Goal: Task Accomplishment & Management: Complete application form

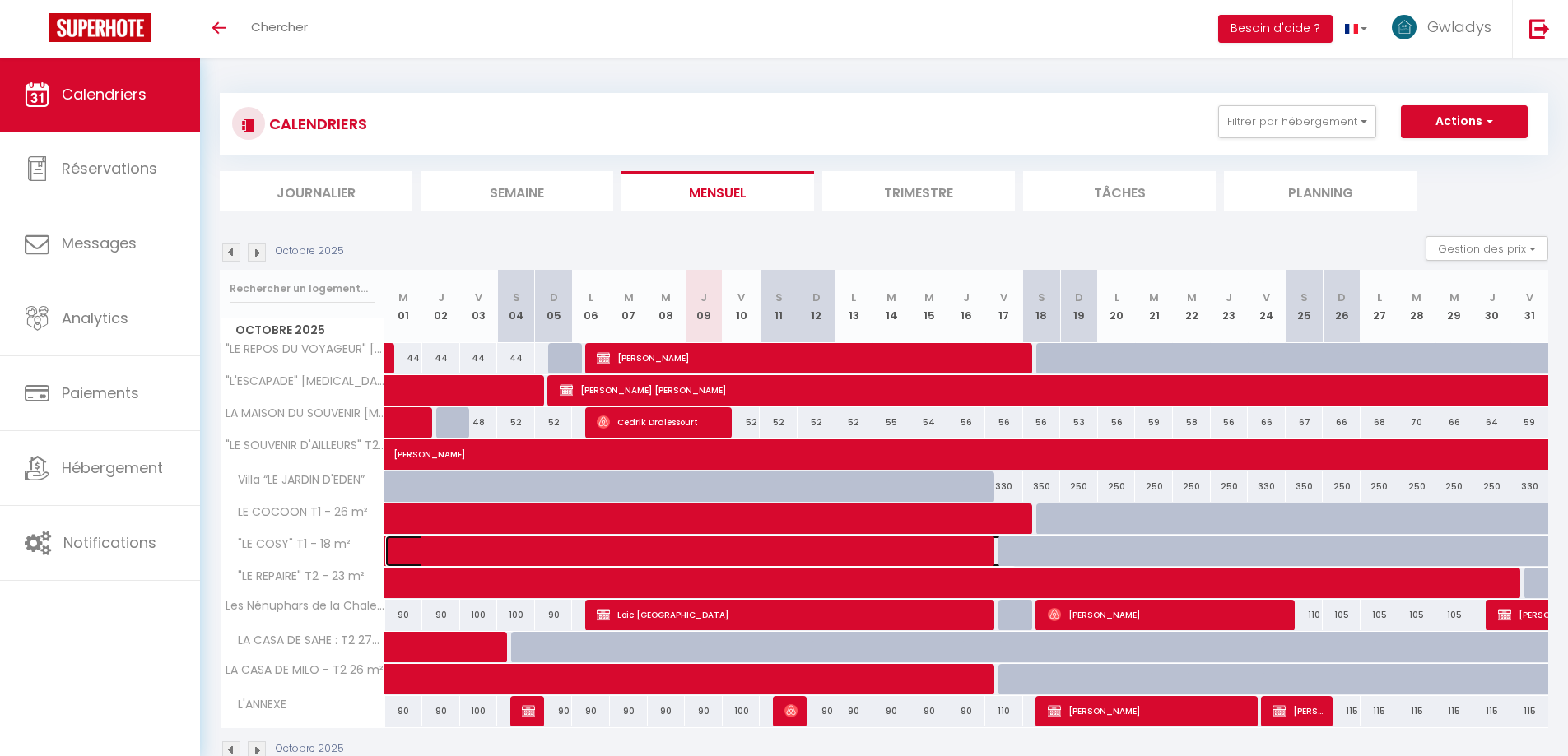
click at [704, 553] on span at bounding box center [712, 551] width 606 height 31
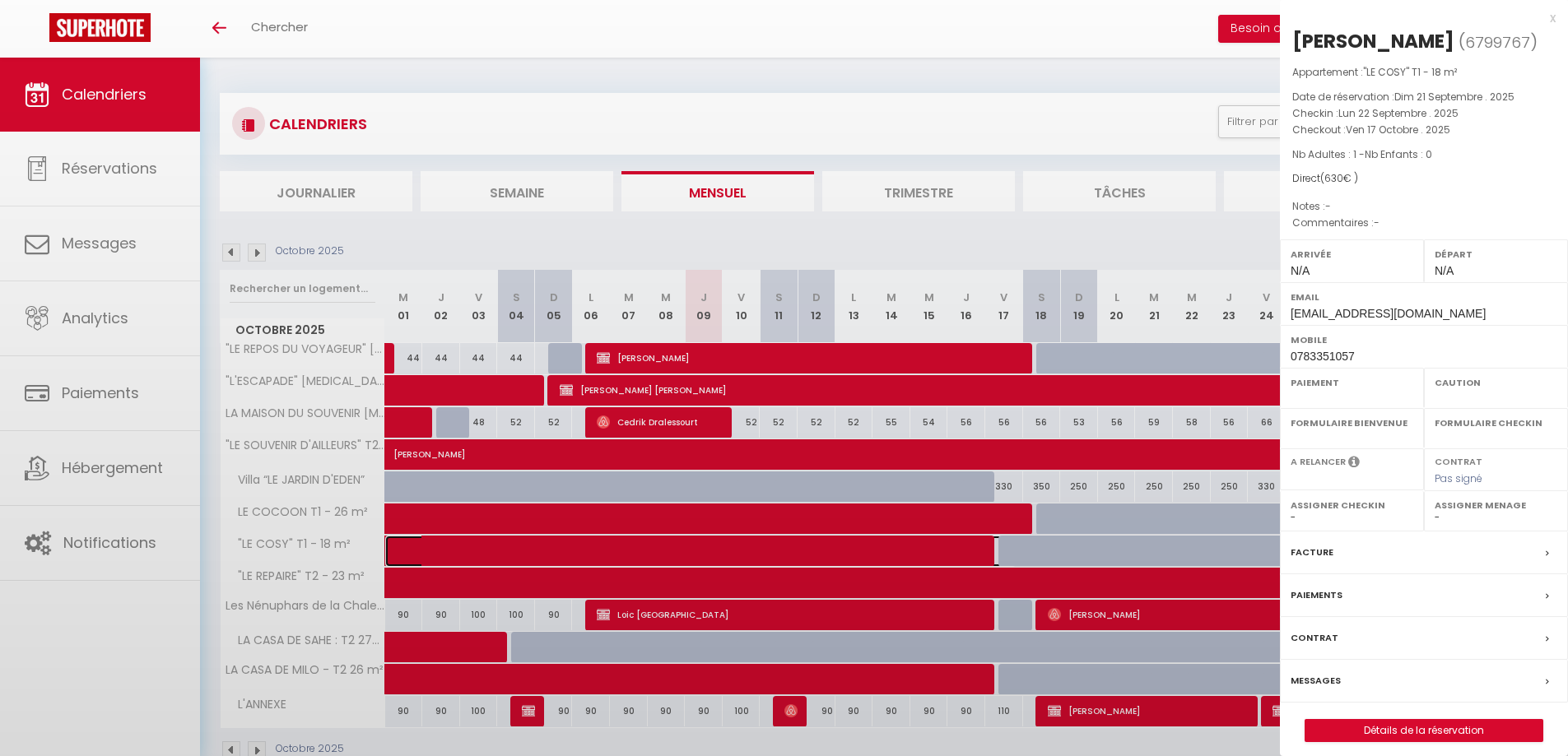
select select "OK"
select select "0"
select select "1"
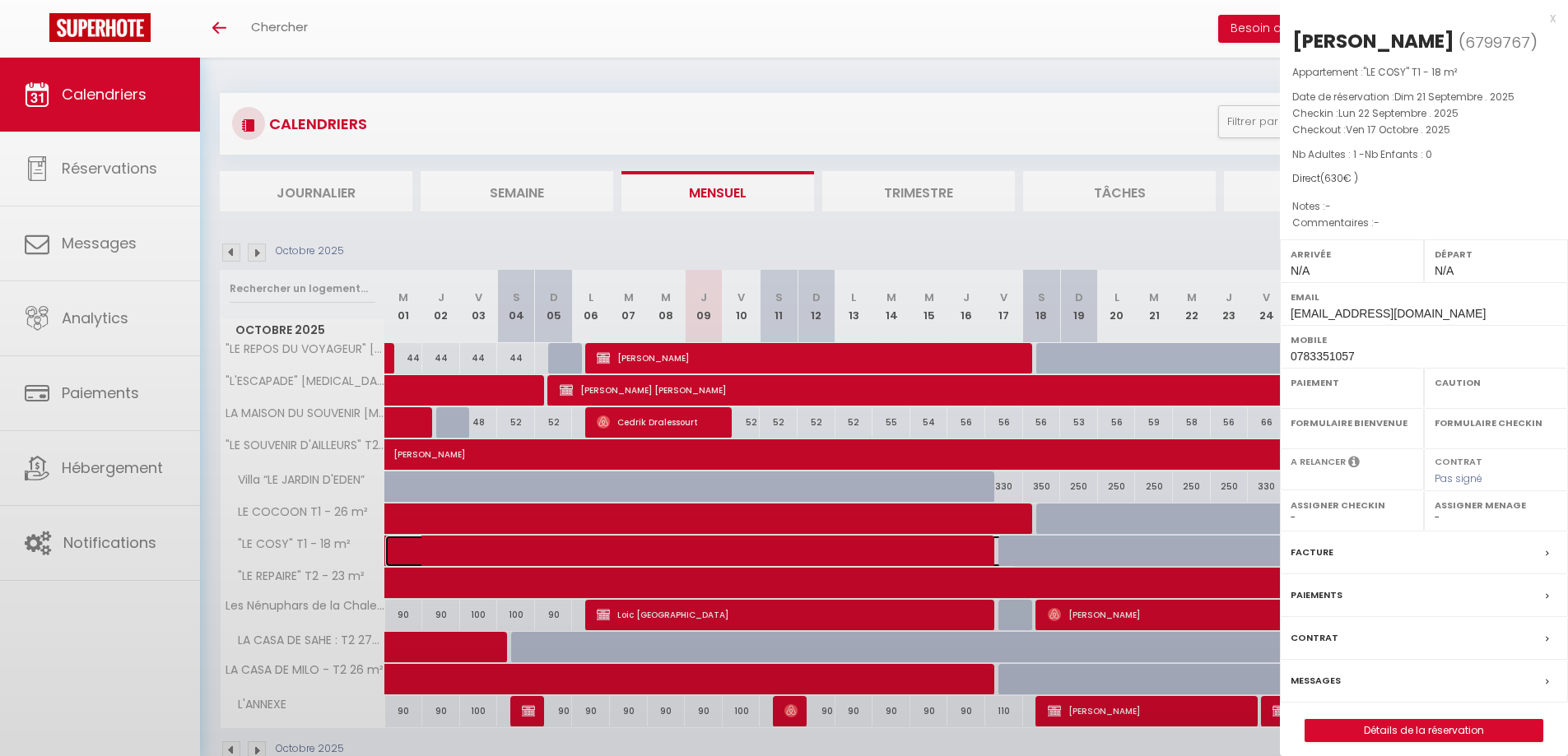
select select
select select "47548"
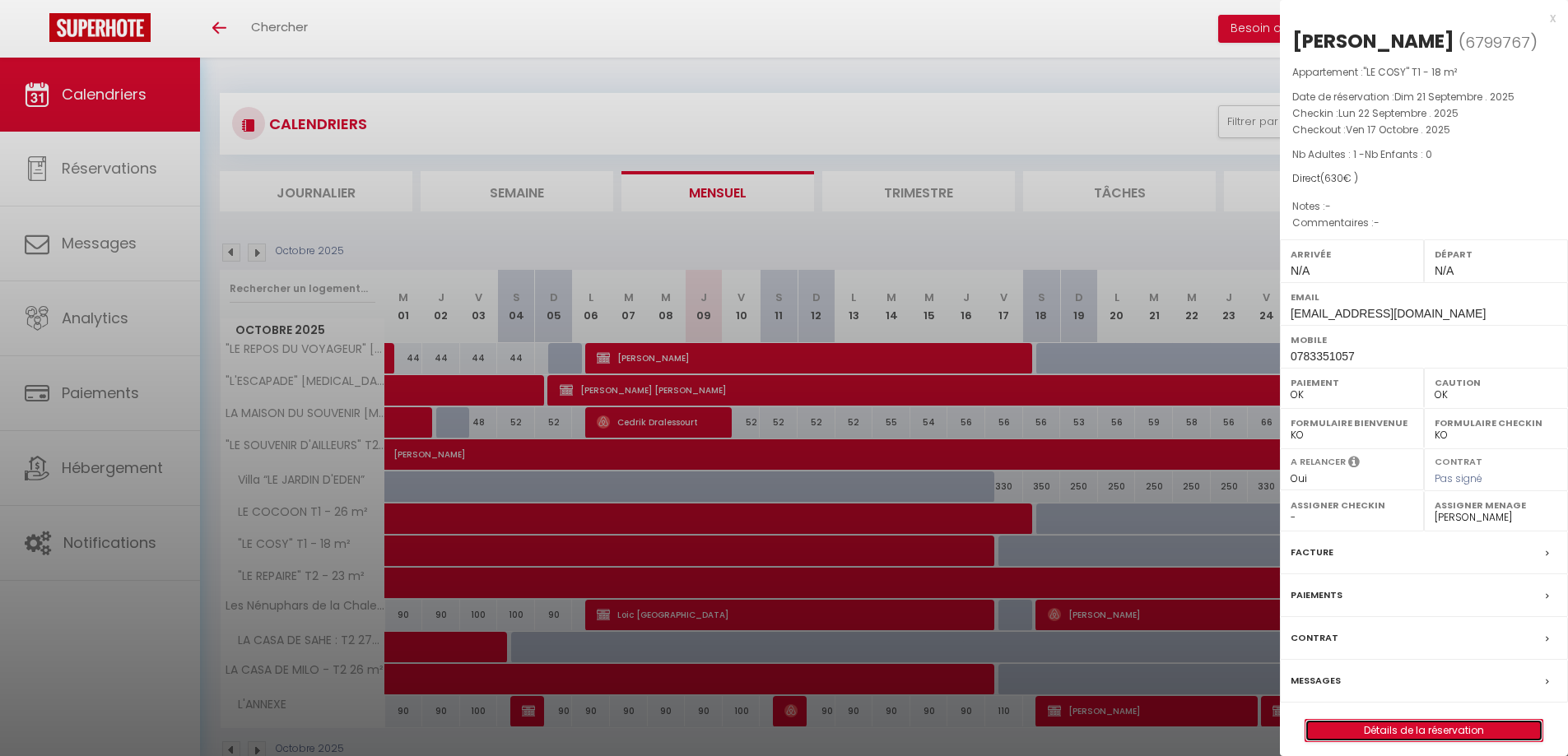
click at [1438, 729] on link "Détails de la réservation" at bounding box center [1424, 730] width 237 height 21
select select
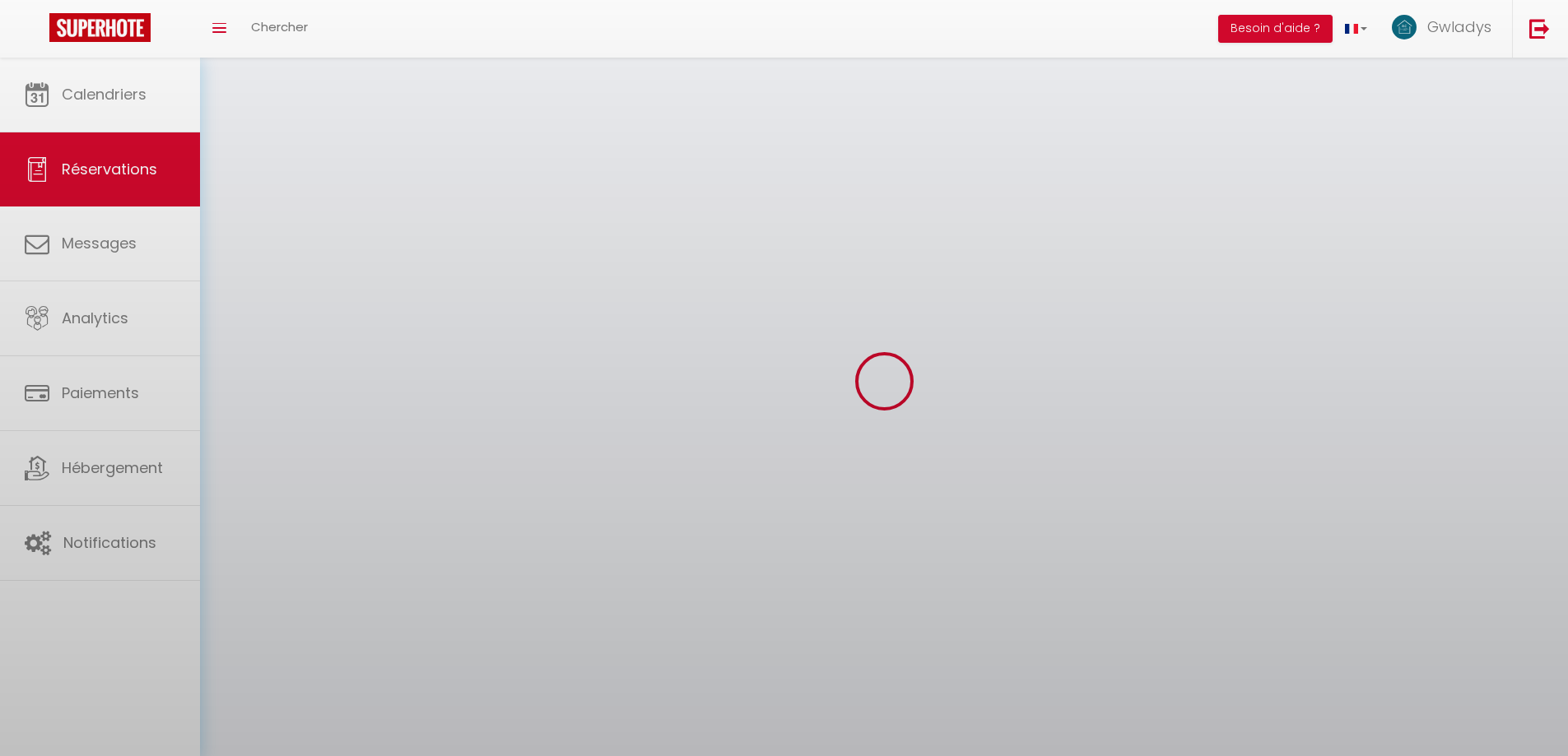
select select
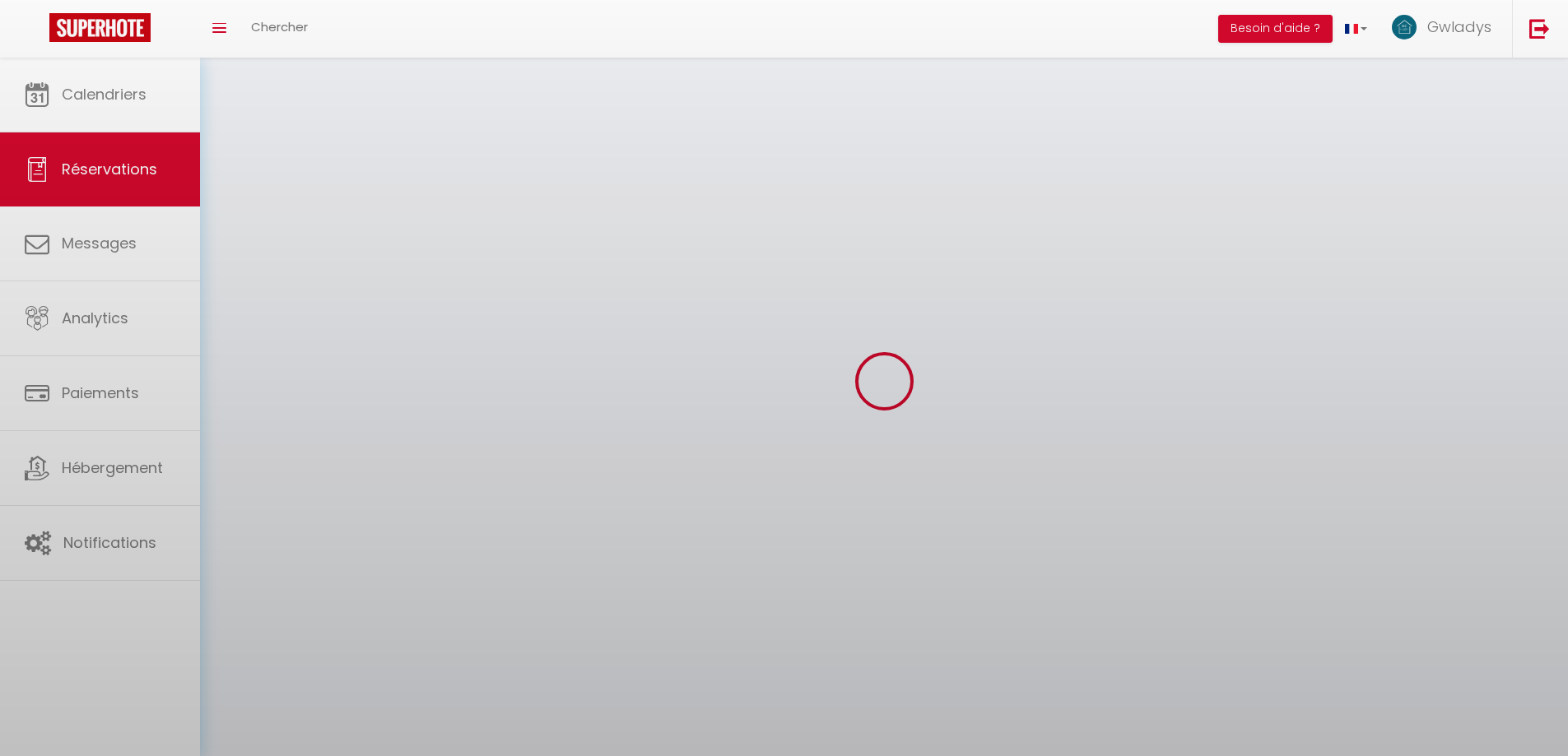
select select
checkbox input "false"
select select
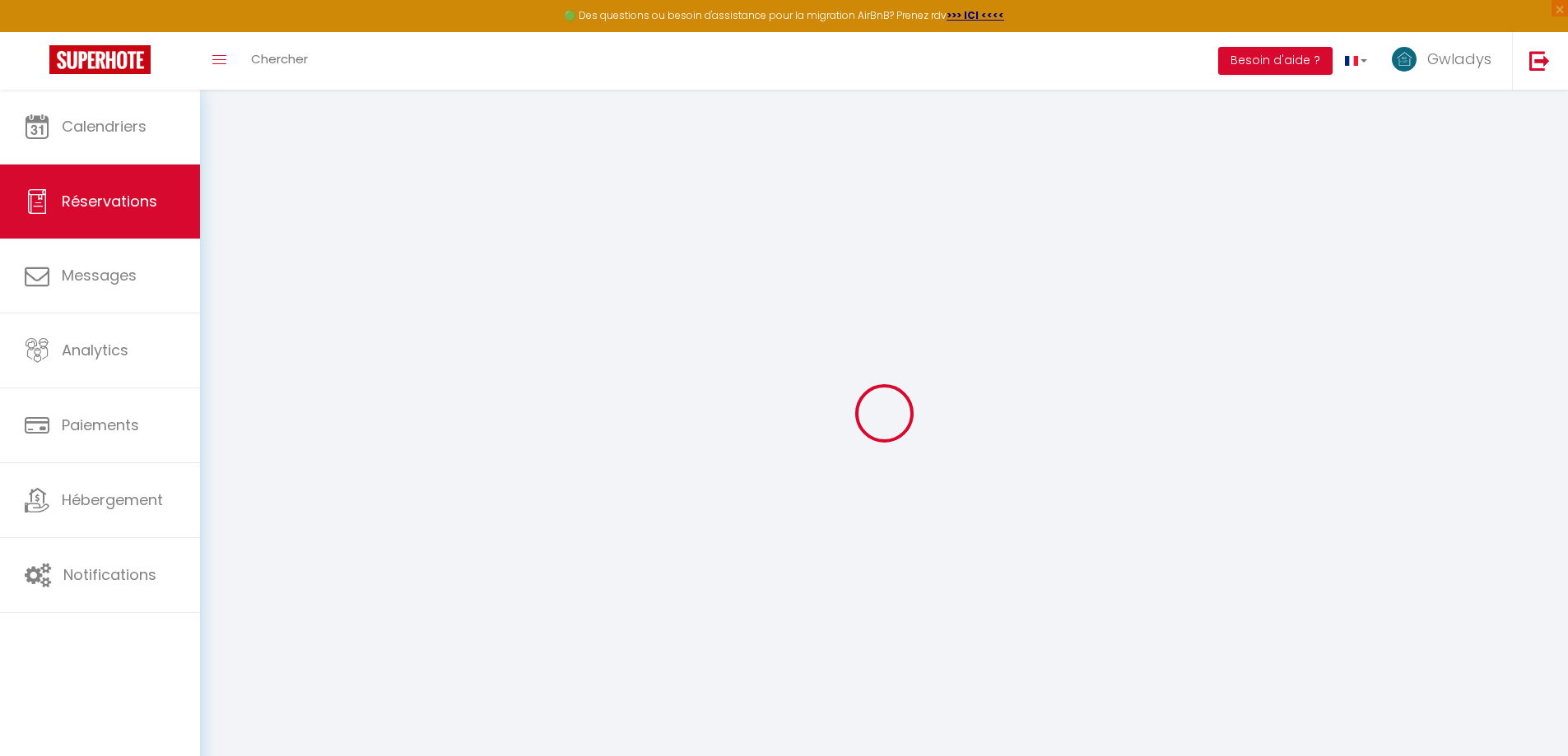
select select
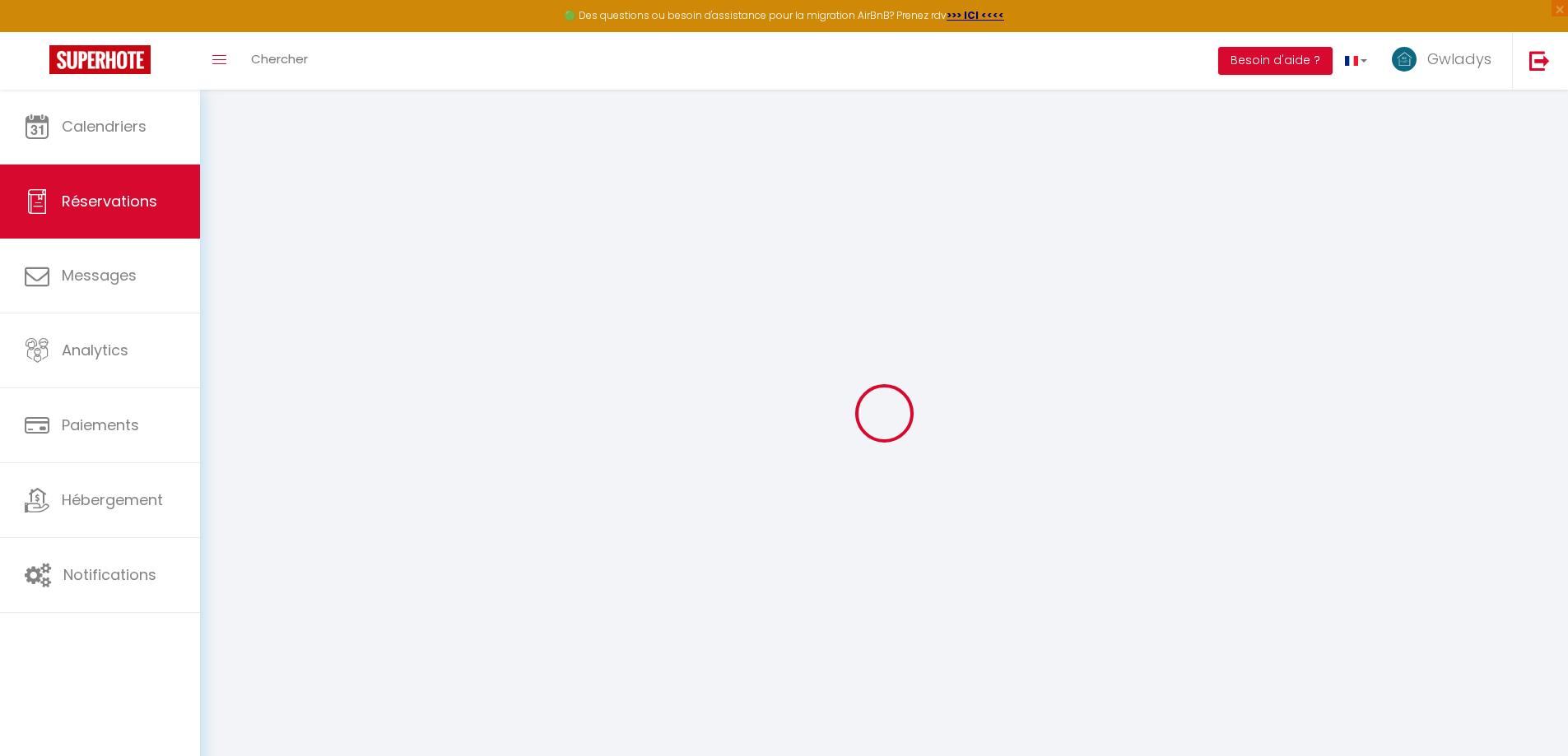
select select
checkbox input "false"
select select
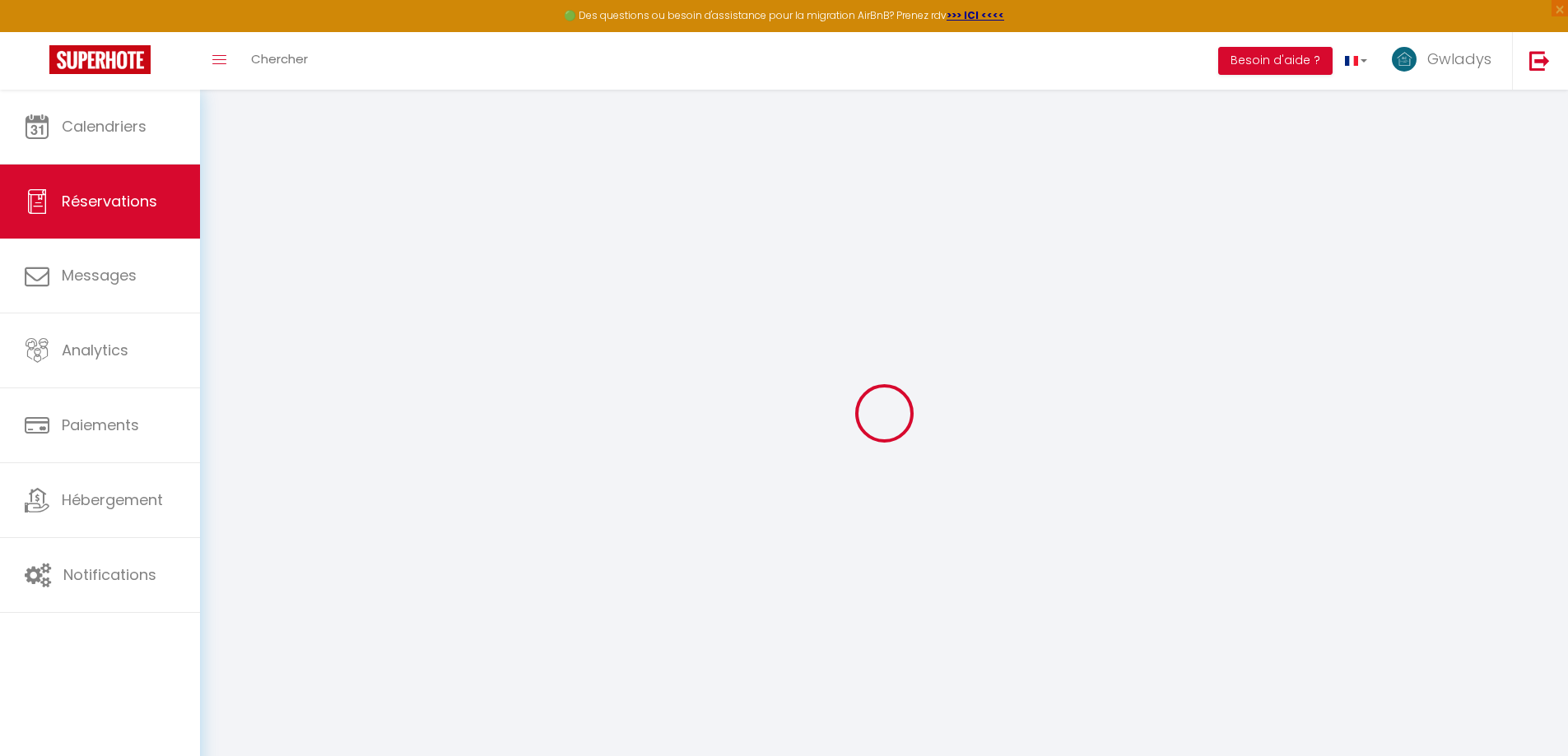
select select
checkbox input "false"
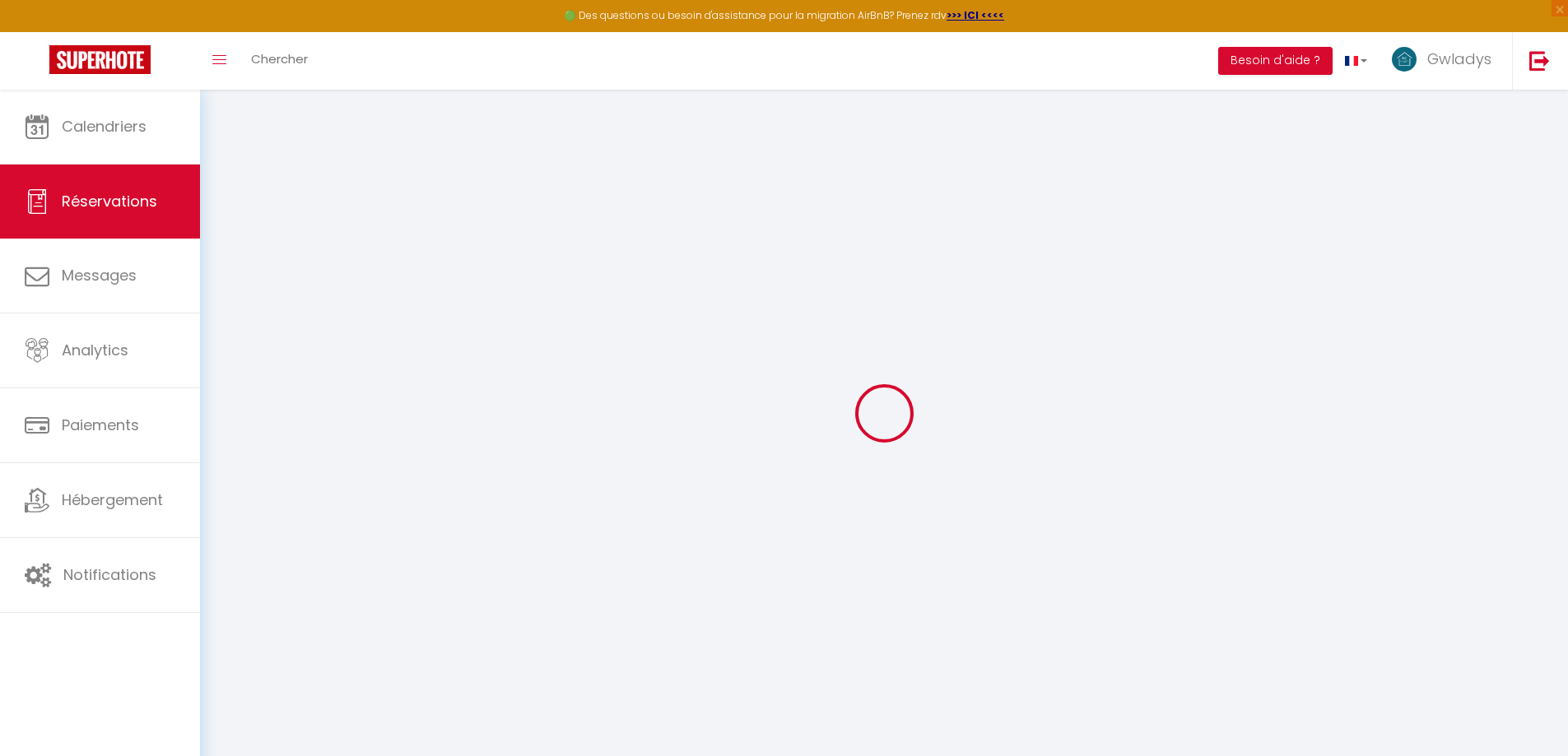
select select
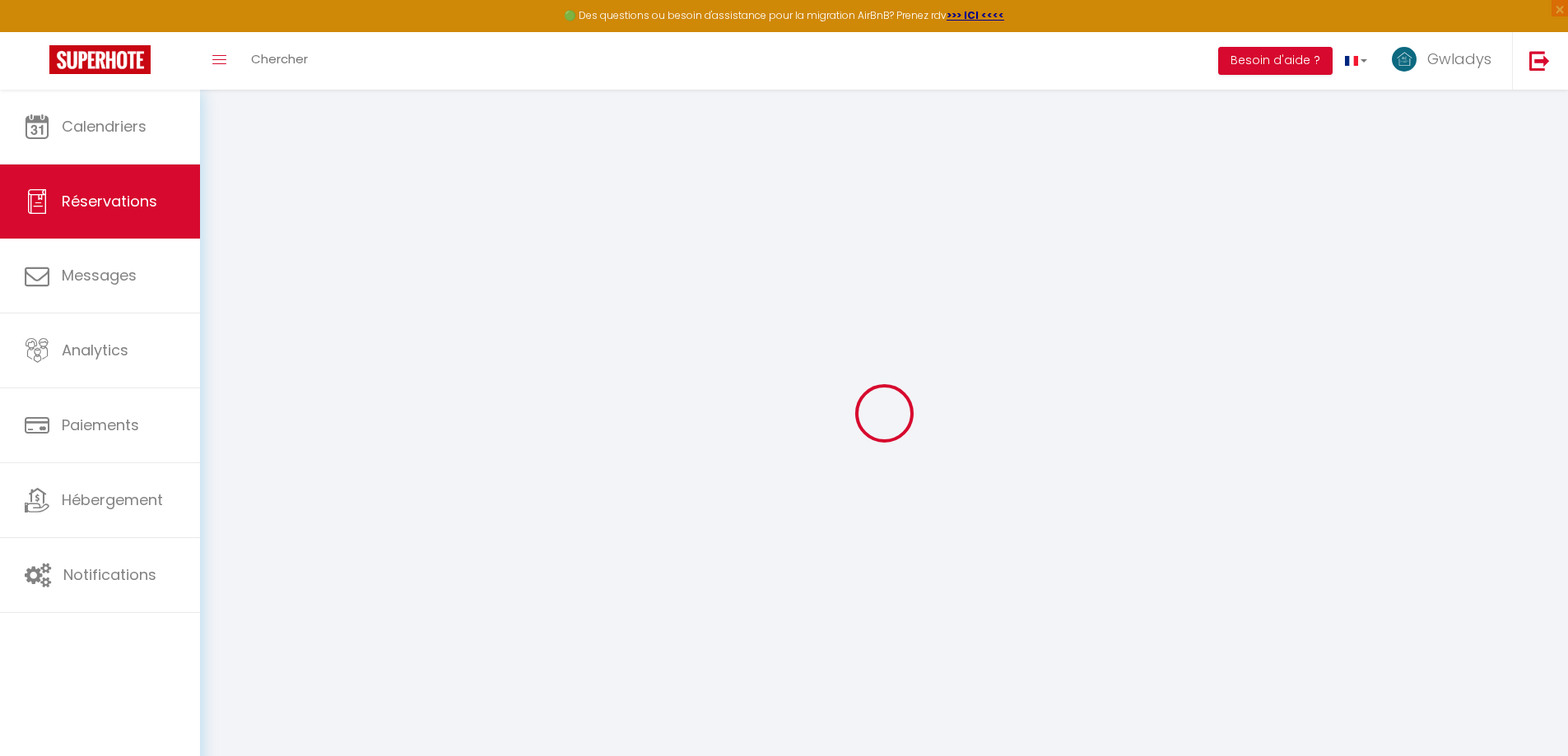
select select
checkbox input "false"
type input "[PERSON_NAME]"
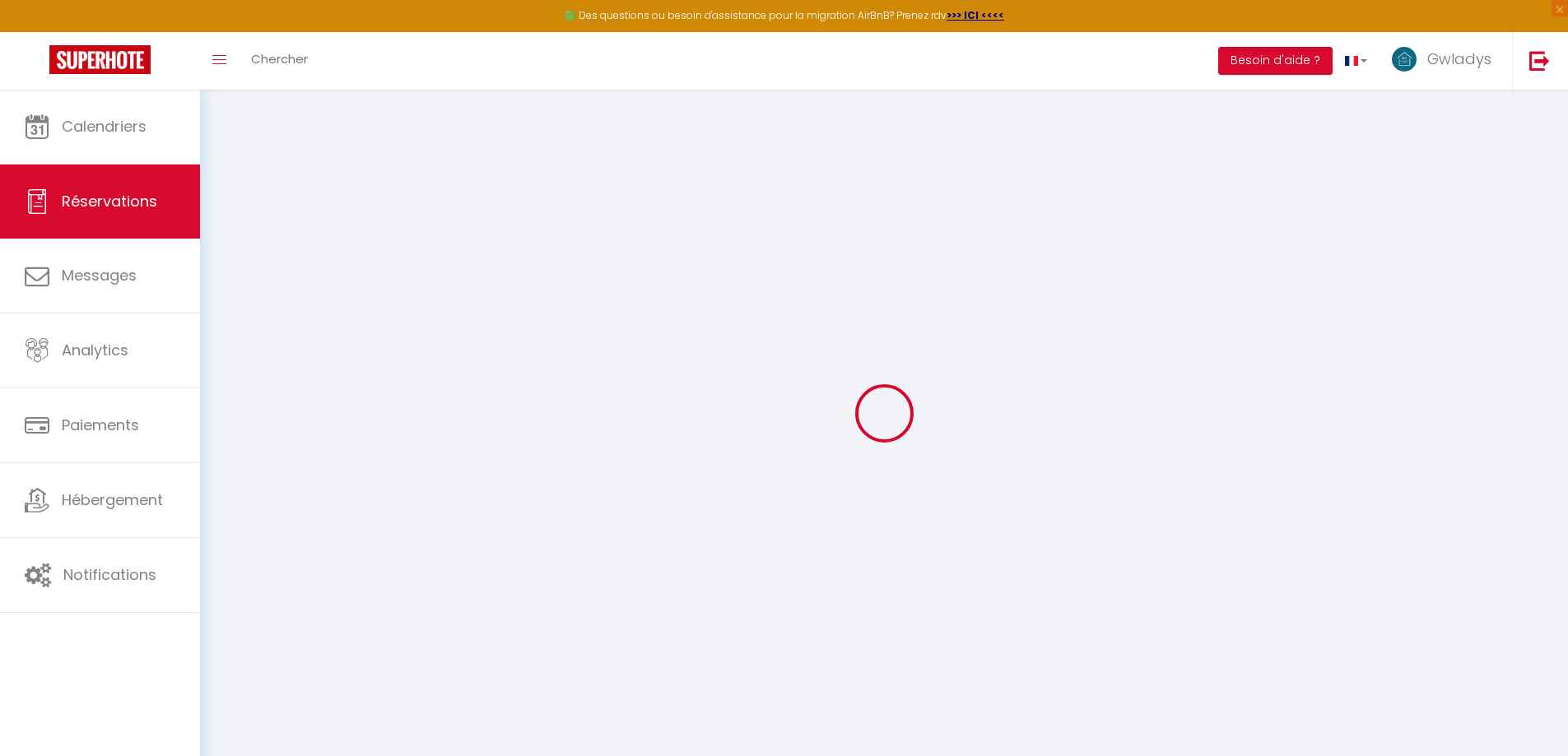
type input "SALLE"
type input "[EMAIL_ADDRESS][DOMAIN_NAME]"
type input "0783351057"
select select "FR"
select select "53232"
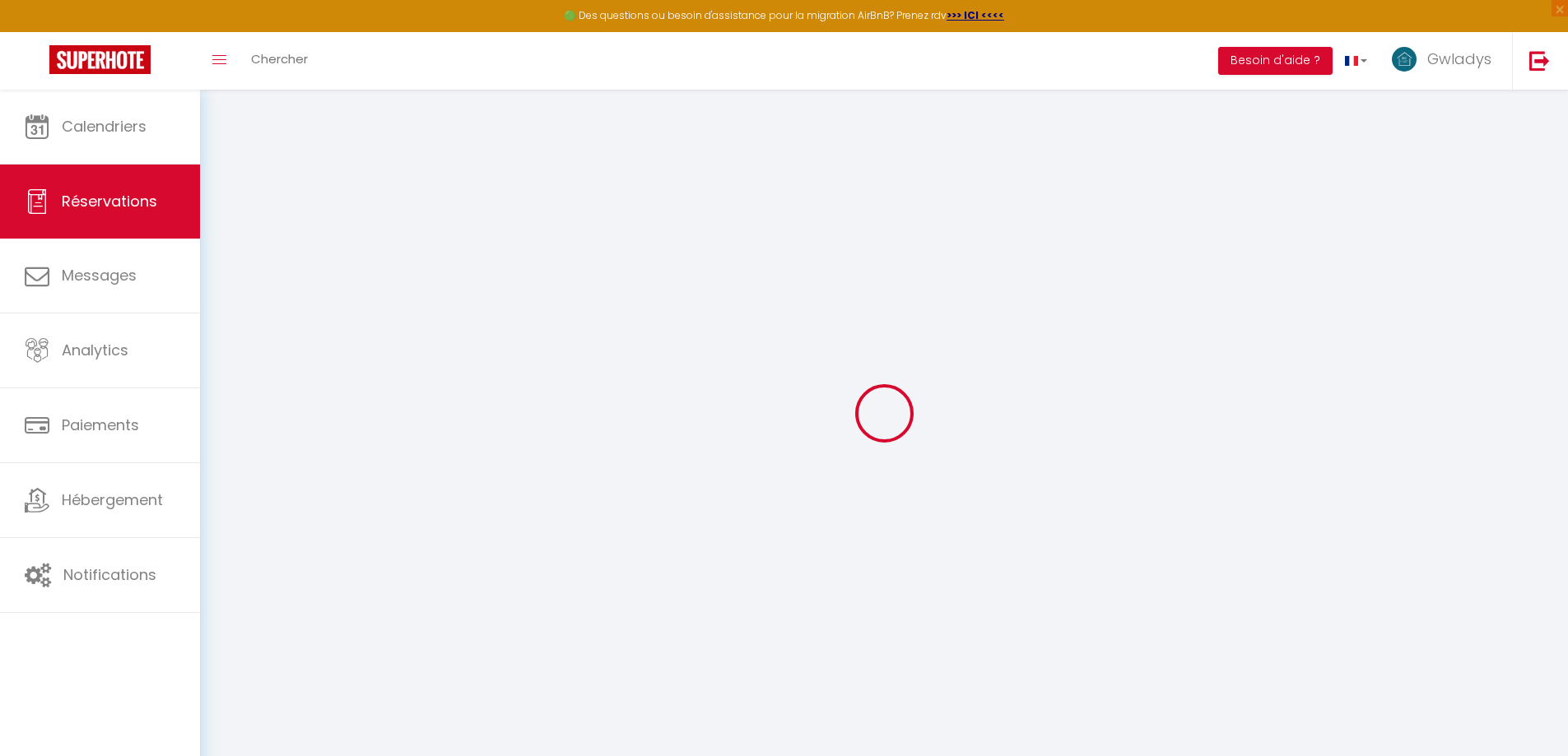
select select "1"
type input "Lun 22 Septembre 2025"
select select
type input "Ven 17 Octobre 2025"
select select
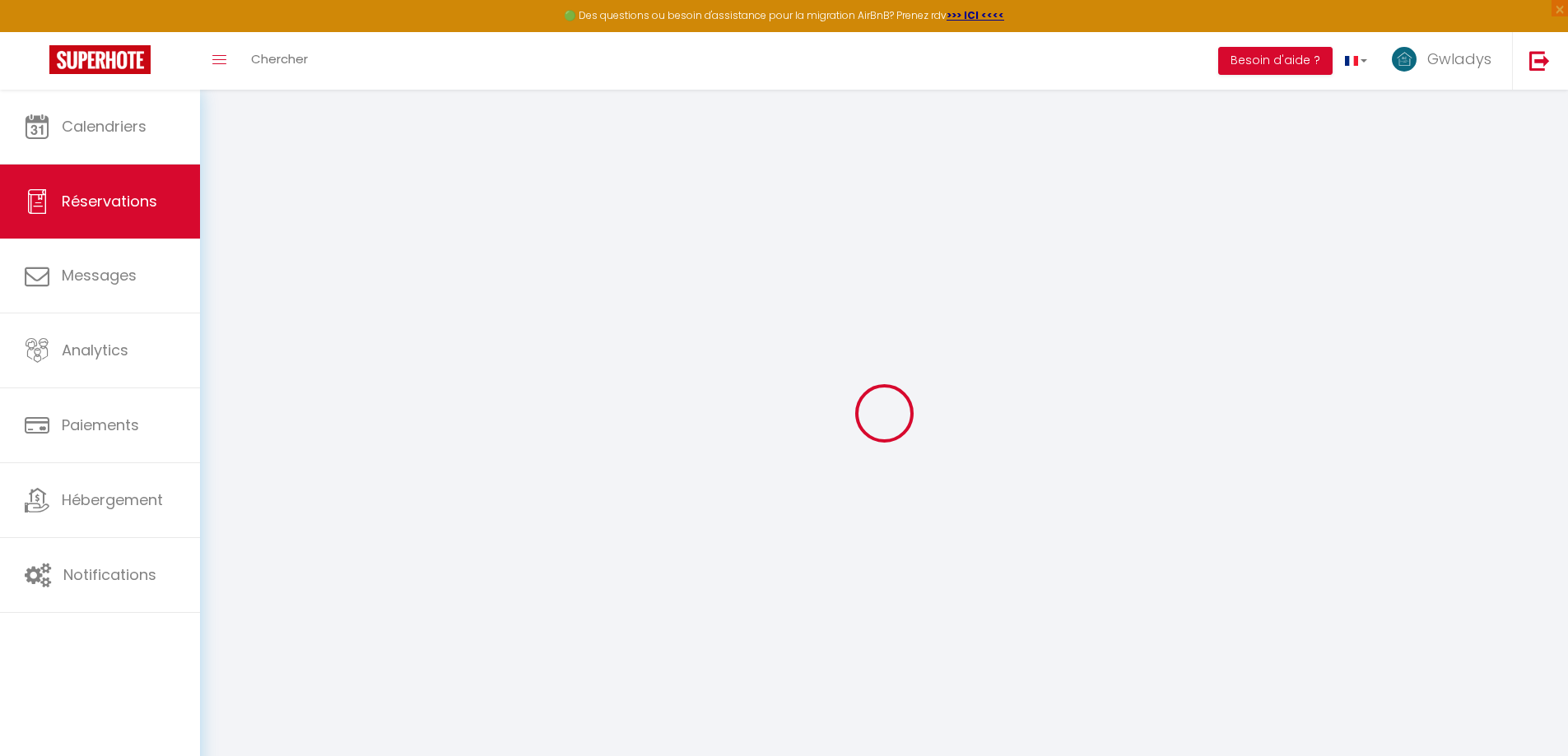
type input "1"
select select "12"
select select
type input "600"
checkbox input "false"
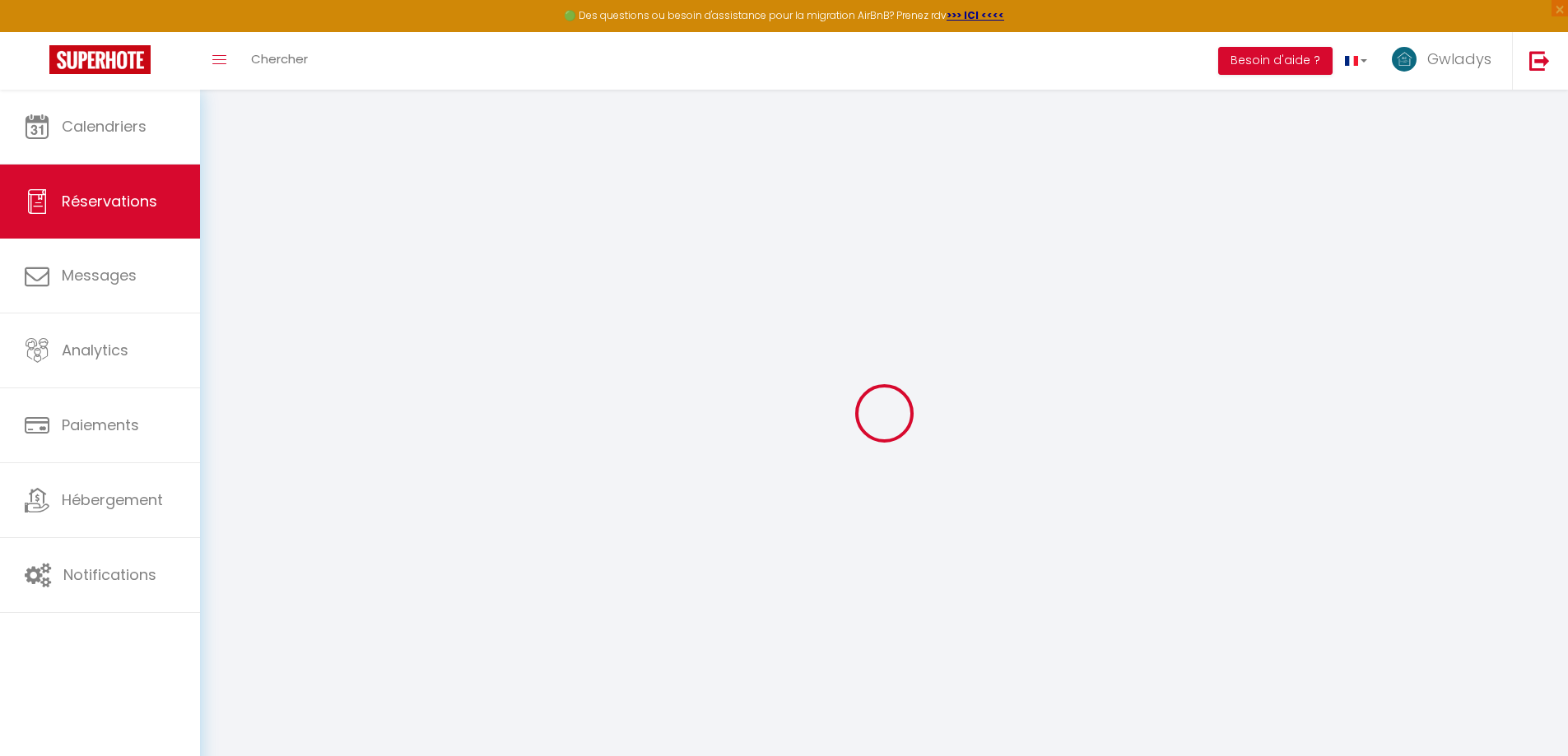
type input "30"
type input "0"
select select
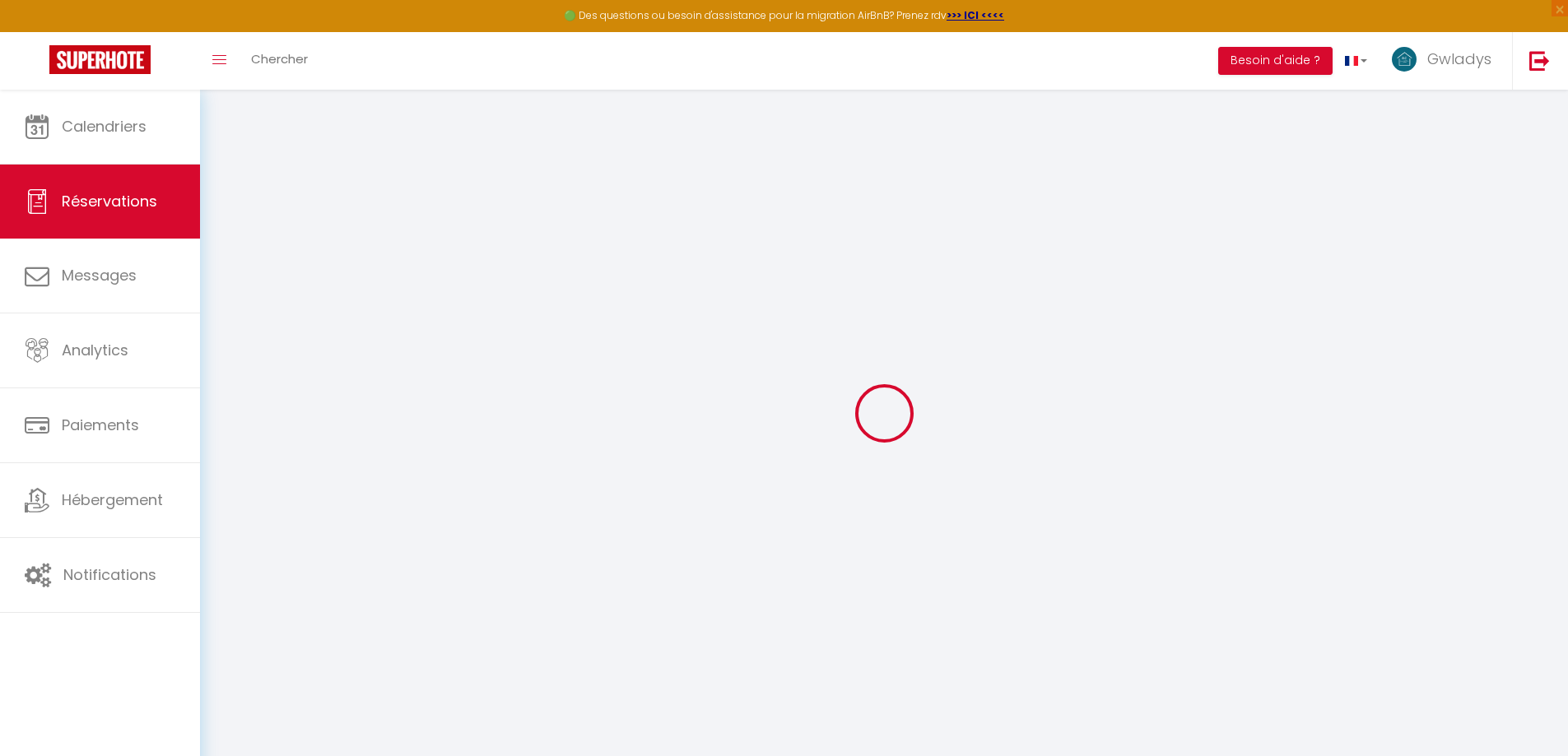
select select
select select "15"
checkbox input "false"
select select
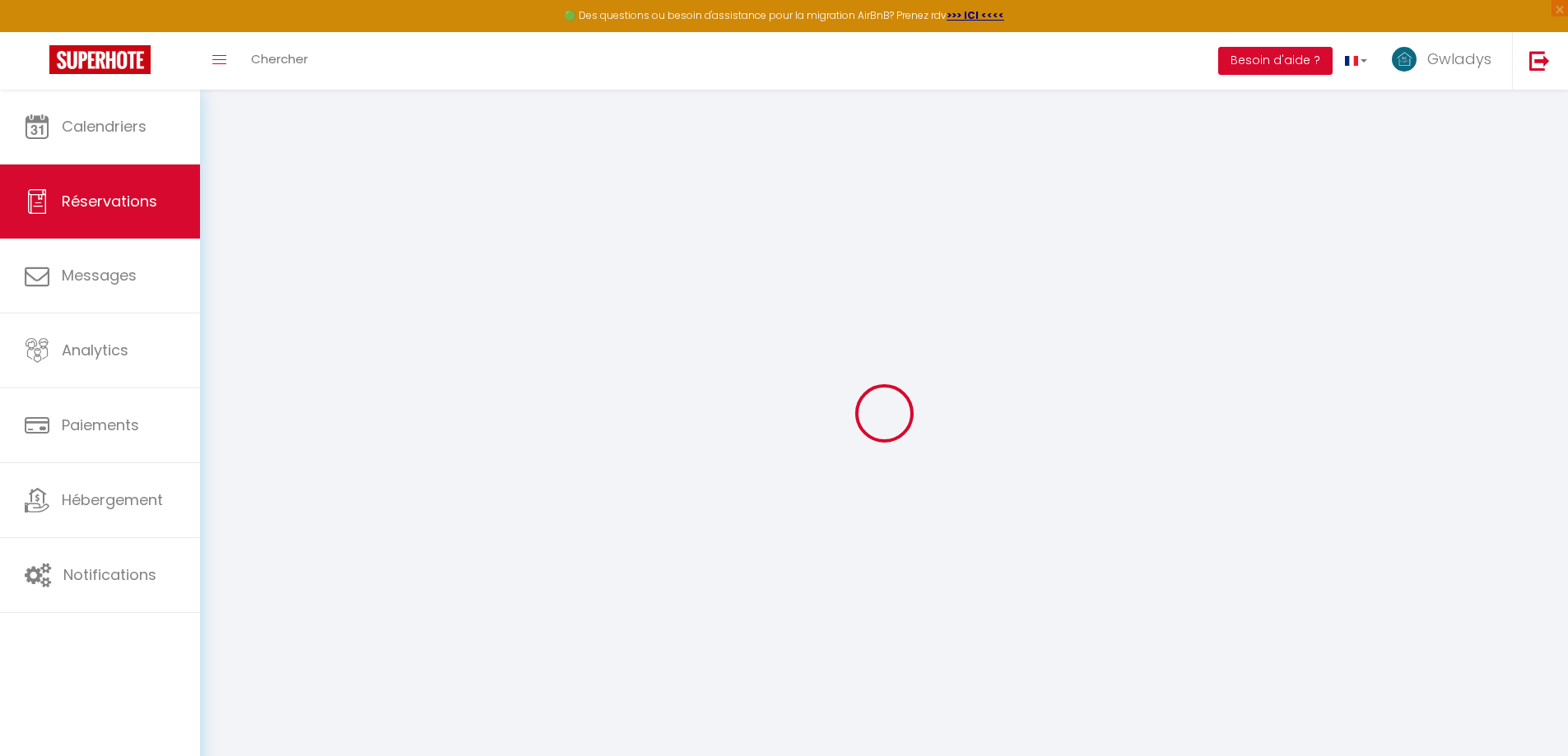
checkbox input "false"
select select
checkbox input "false"
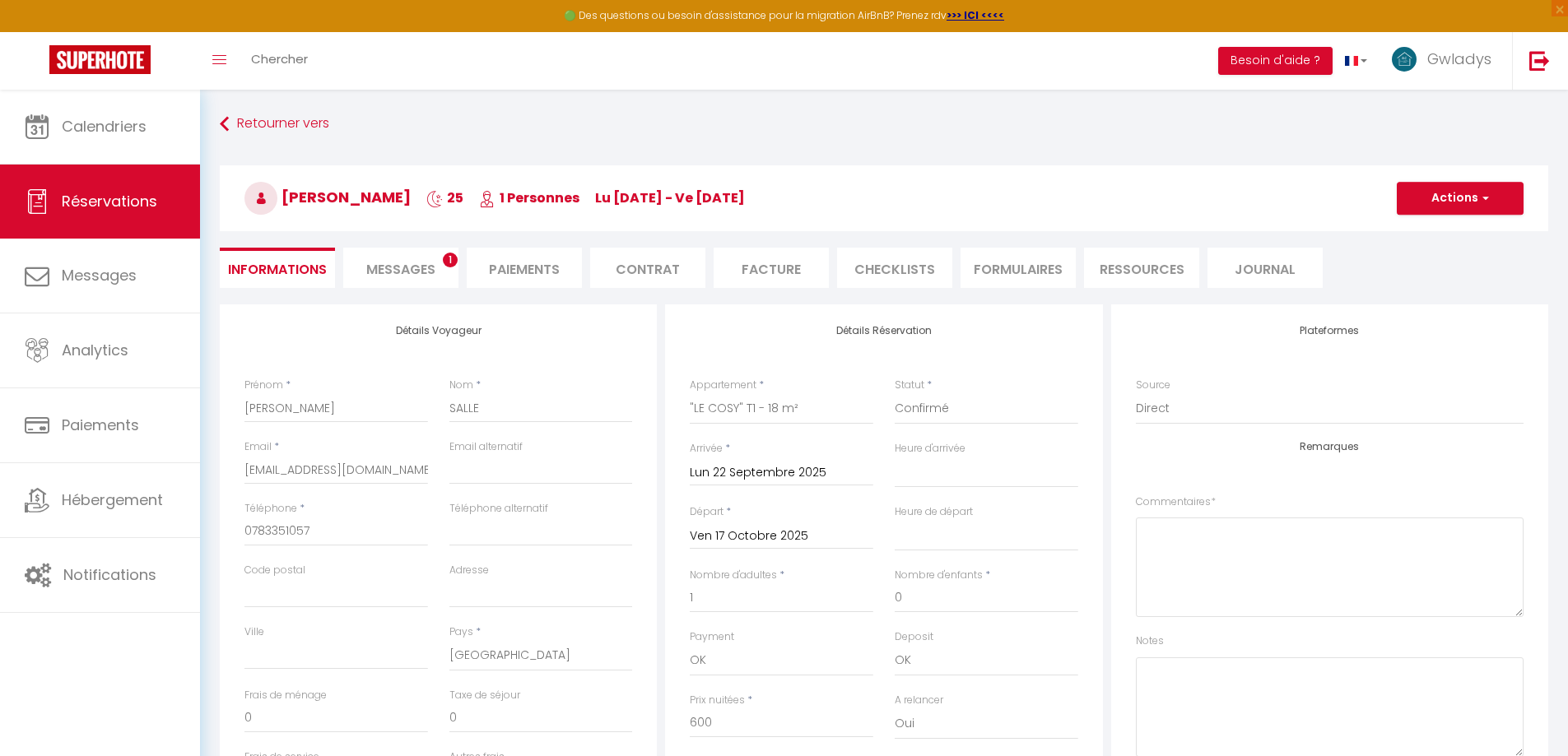
type input "30"
select select
checkbox input "false"
select select
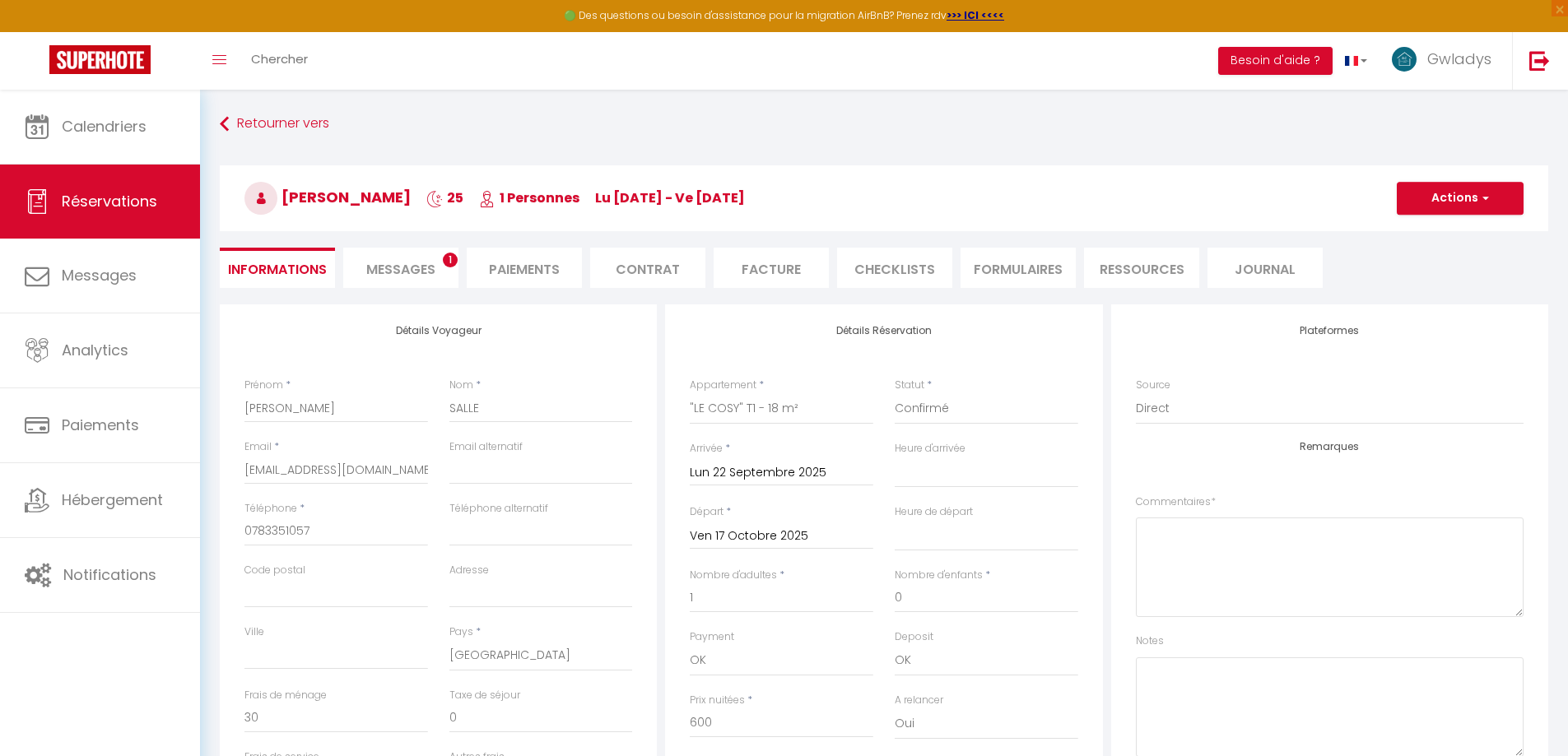
select select
click at [738, 537] on input "Ven 17 Octobre 2025" at bounding box center [781, 536] width 183 height 21
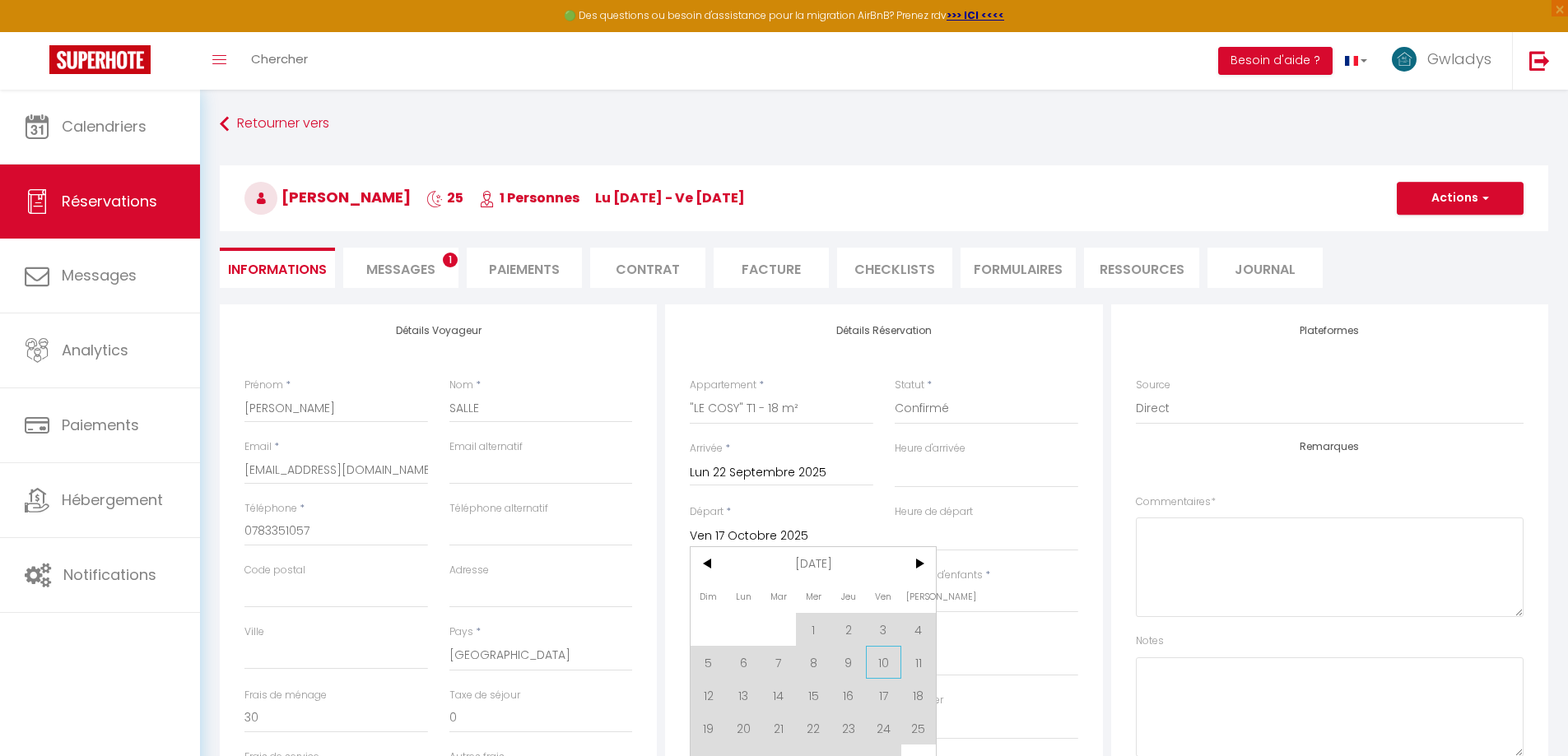
click at [892, 663] on span "10" at bounding box center [883, 662] width 36 height 33
select select
type input "Ven 10 Octobre 2025"
select select
checkbox input "false"
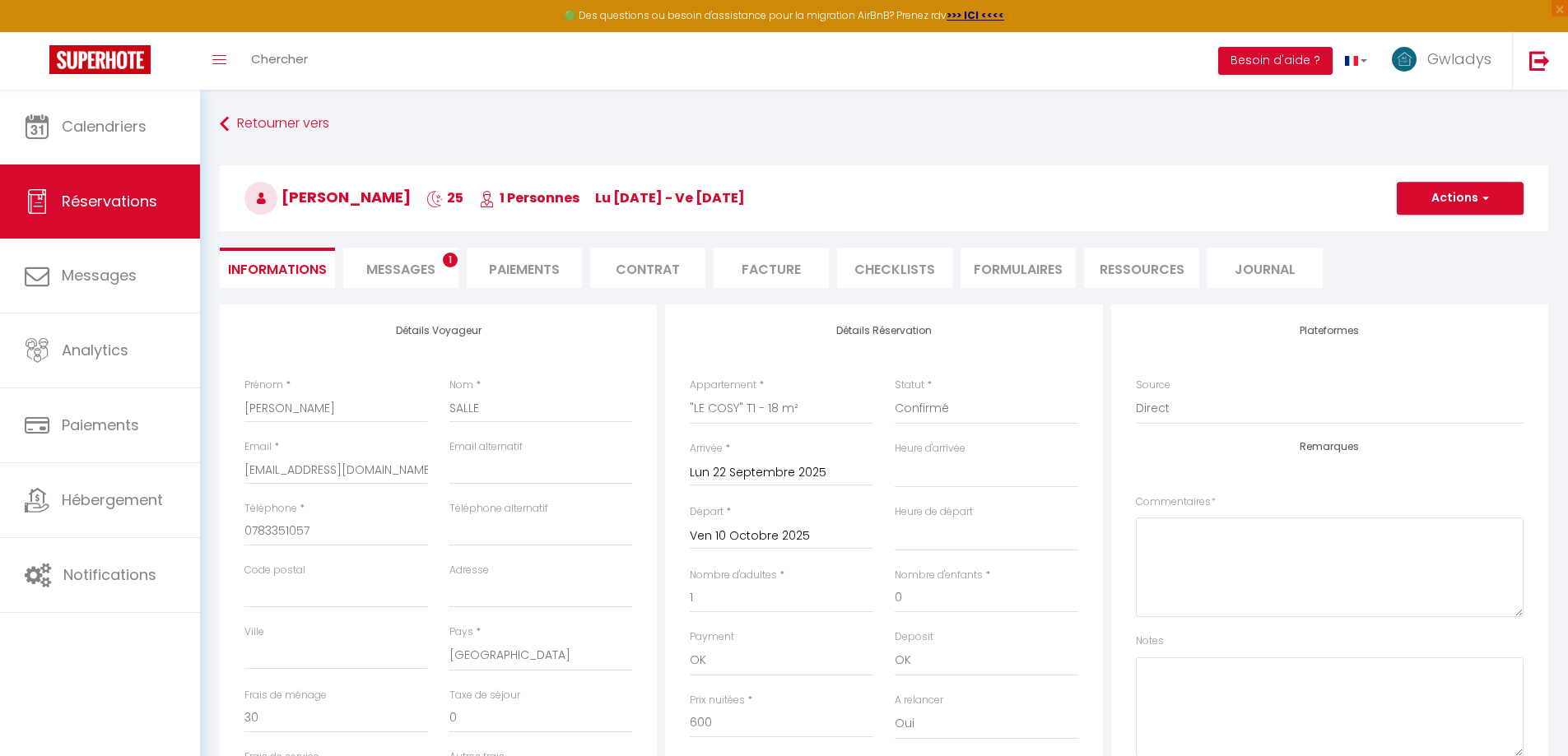
select select
type input "540"
checkbox input "false"
click at [1485, 194] on span "button" at bounding box center [1483, 198] width 10 height 15
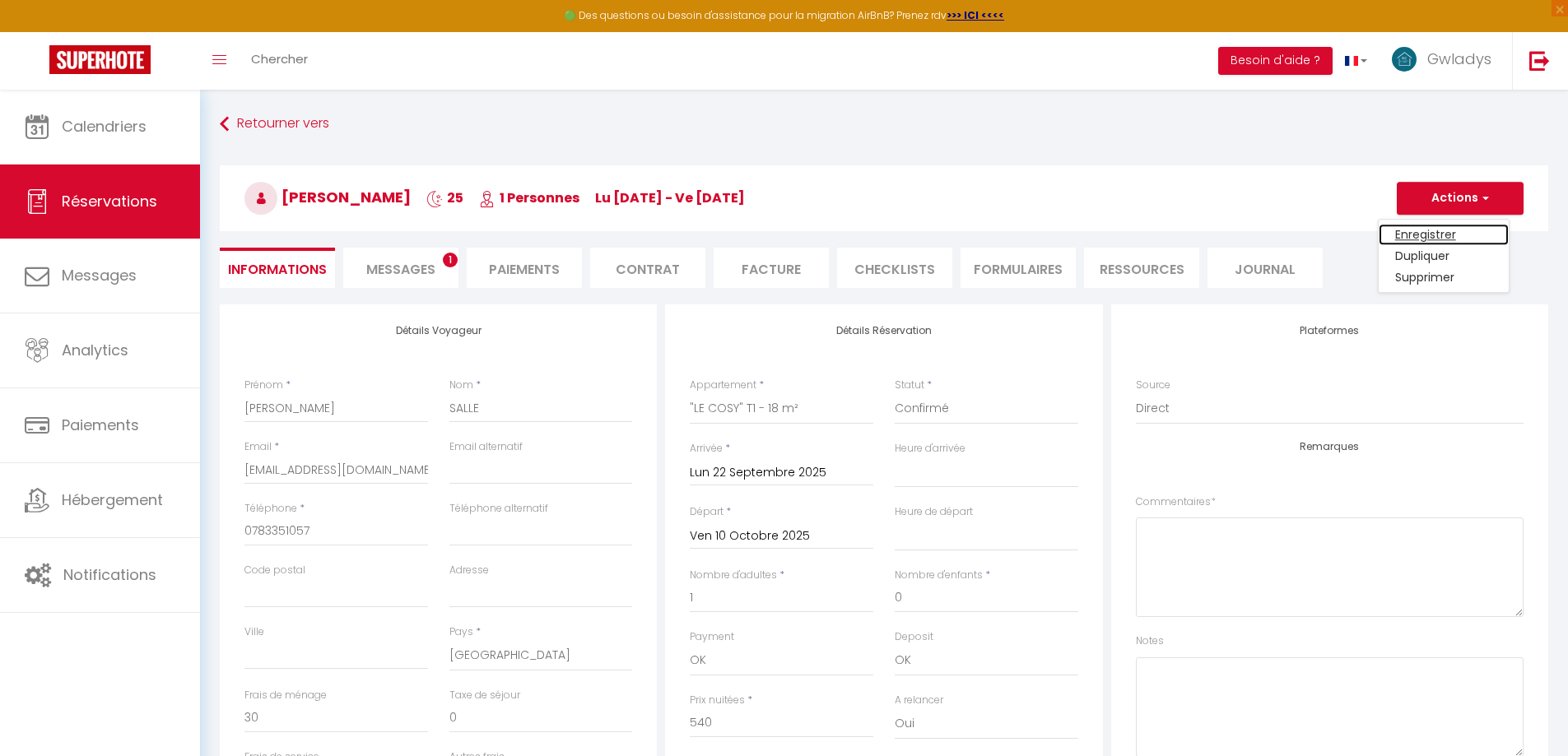
click at [1438, 232] on link "Enregistrer" at bounding box center [1444, 233] width 130 height 21
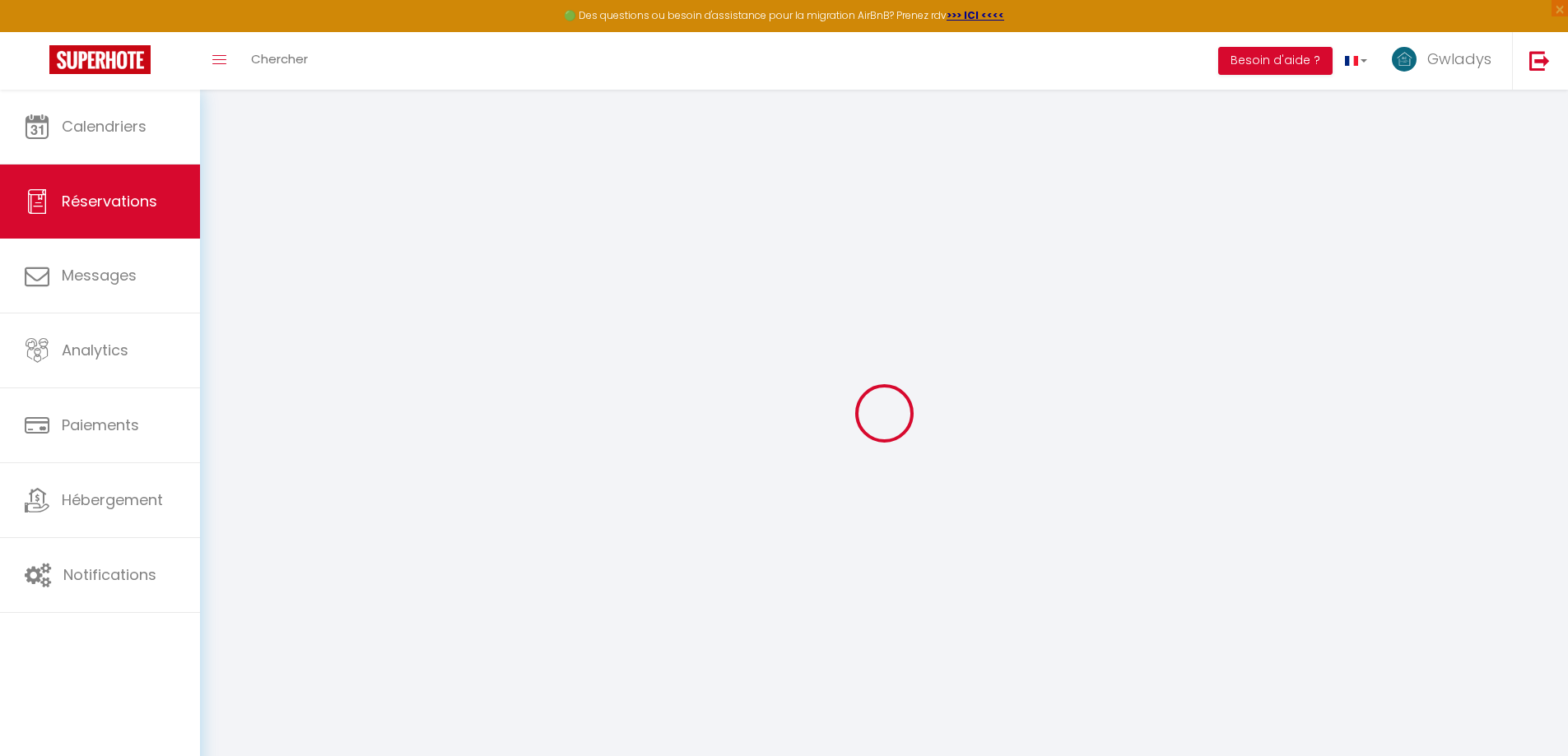
select select "not_cancelled"
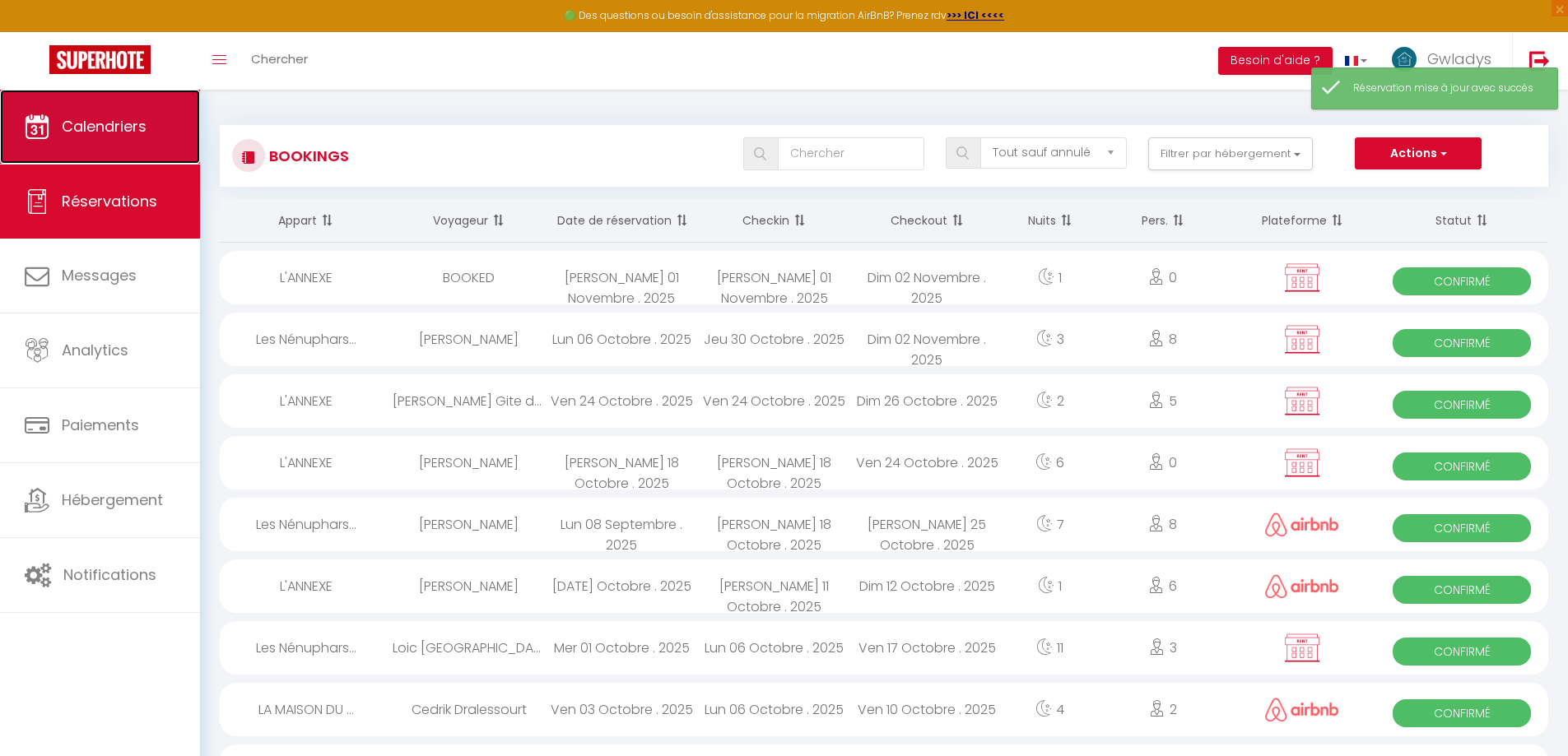
click at [130, 140] on link "Calendriers" at bounding box center [99, 126] width 200 height 74
